Goal: Task Accomplishment & Management: Complete application form

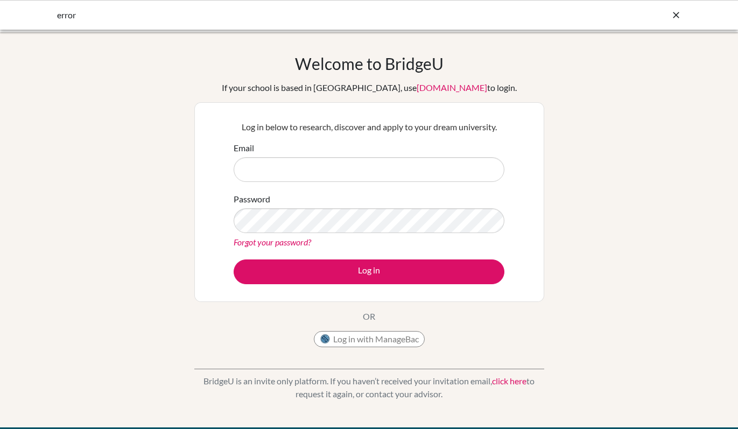
type input "[EMAIL_ADDRESS][DOMAIN_NAME]"
click at [451, 251] on form "Email [EMAIL_ADDRESS][DOMAIN_NAME] Password Forgot your password? Log in" at bounding box center [369, 213] width 271 height 143
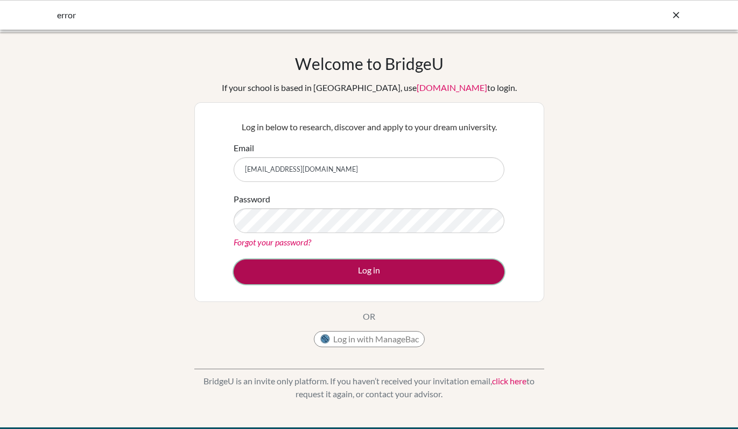
click at [367, 272] on button "Log in" at bounding box center [369, 272] width 271 height 25
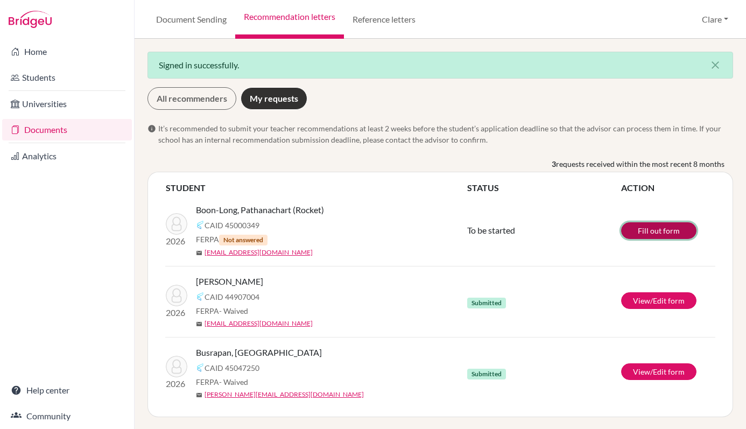
click at [647, 229] on link "Fill out form" at bounding box center [658, 230] width 75 height 17
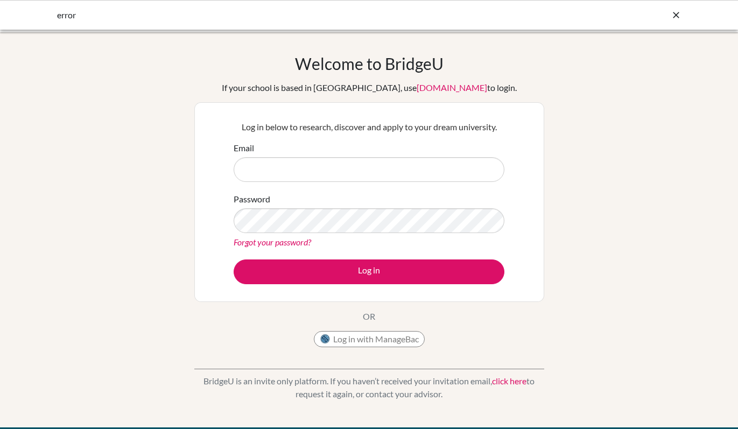
type input "clt@wincoll.ac.uk"
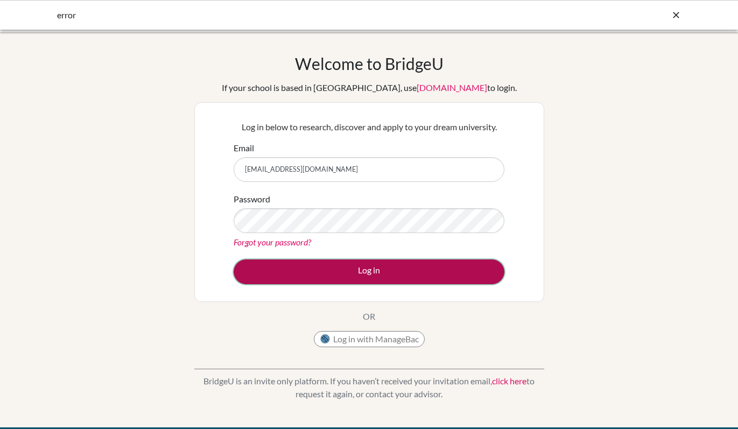
click at [378, 275] on button "Log in" at bounding box center [369, 272] width 271 height 25
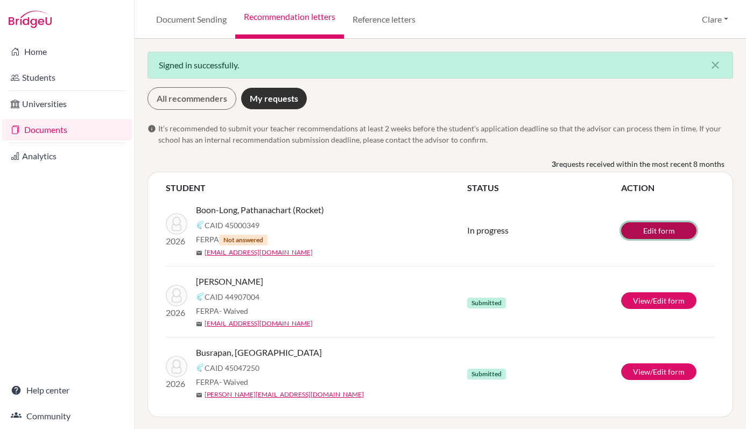
click at [652, 232] on link "Edit form" at bounding box center [658, 230] width 75 height 17
